Goal: Navigation & Orientation: Go to known website

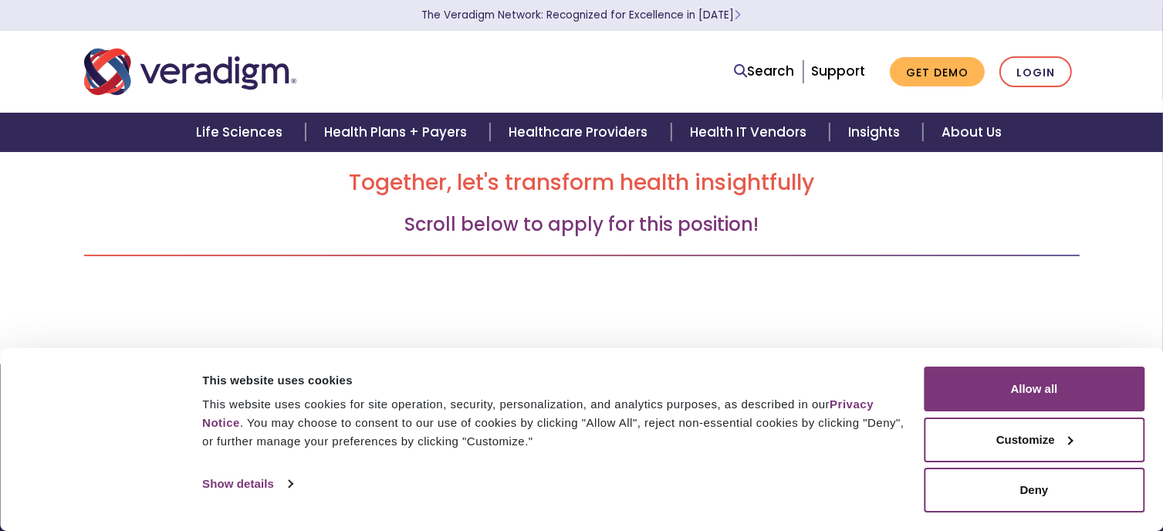
scroll to position [144, 0]
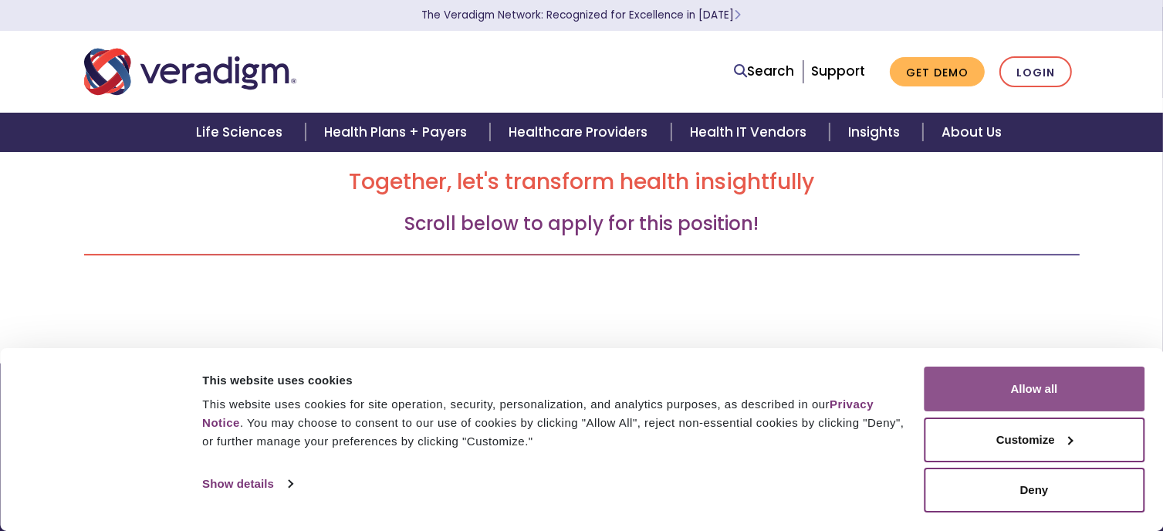
click at [1002, 381] on button "Allow all" at bounding box center [1034, 389] width 221 height 45
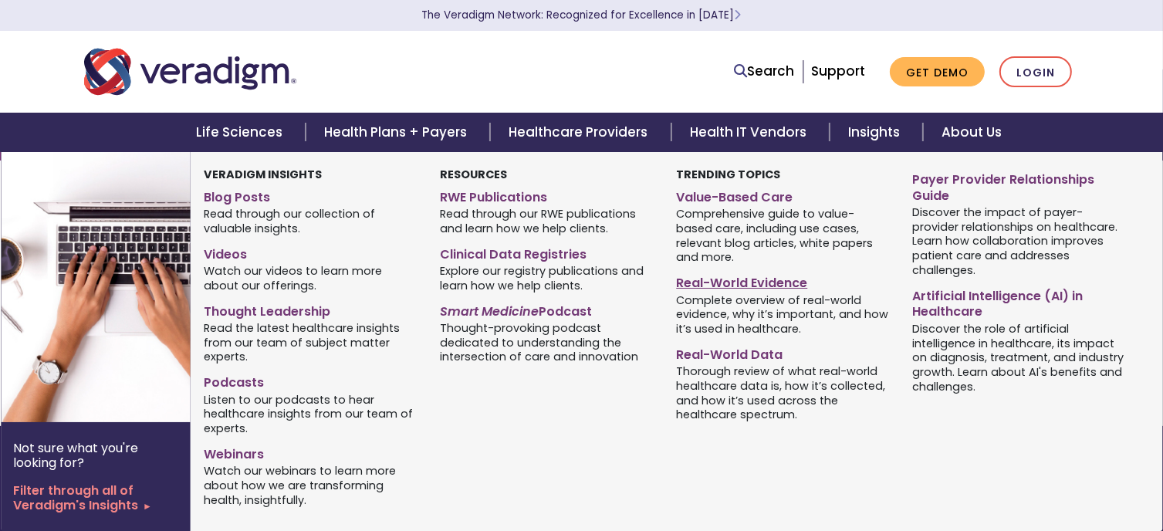
scroll to position [0, 0]
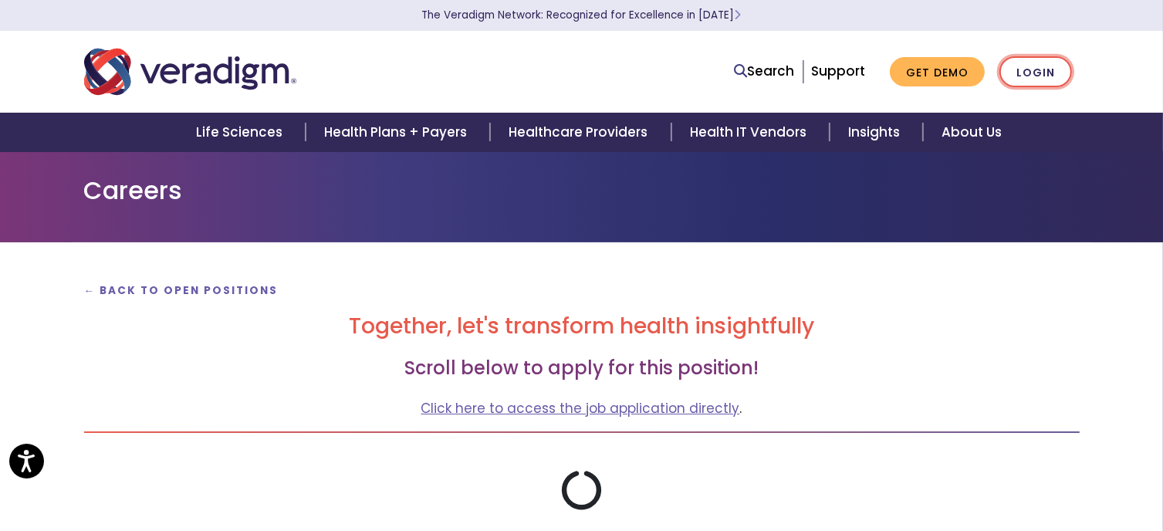
click at [1033, 66] on link "Login" at bounding box center [1036, 72] width 73 height 32
